Goal: Find specific page/section: Find specific page/section

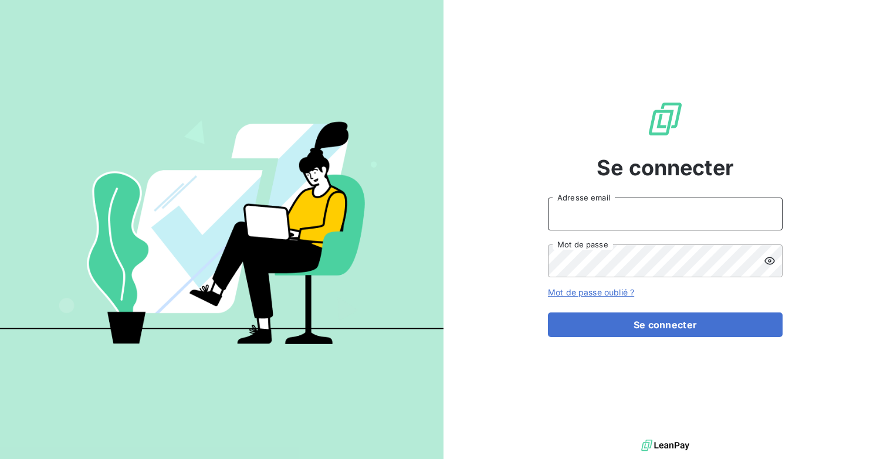
click at [689, 219] on input "Adresse email" at bounding box center [665, 214] width 235 height 33
type input "[EMAIL_ADDRESS][DOMAIN_NAME]"
click at [548, 313] on button "Se connecter" at bounding box center [665, 325] width 235 height 25
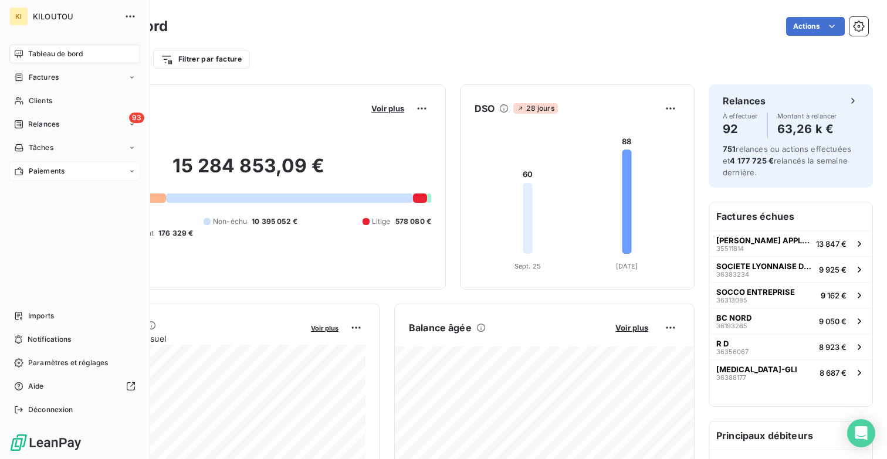
click at [42, 173] on span "Paiements" at bounding box center [47, 171] width 36 height 11
